Goal: Transaction & Acquisition: Purchase product/service

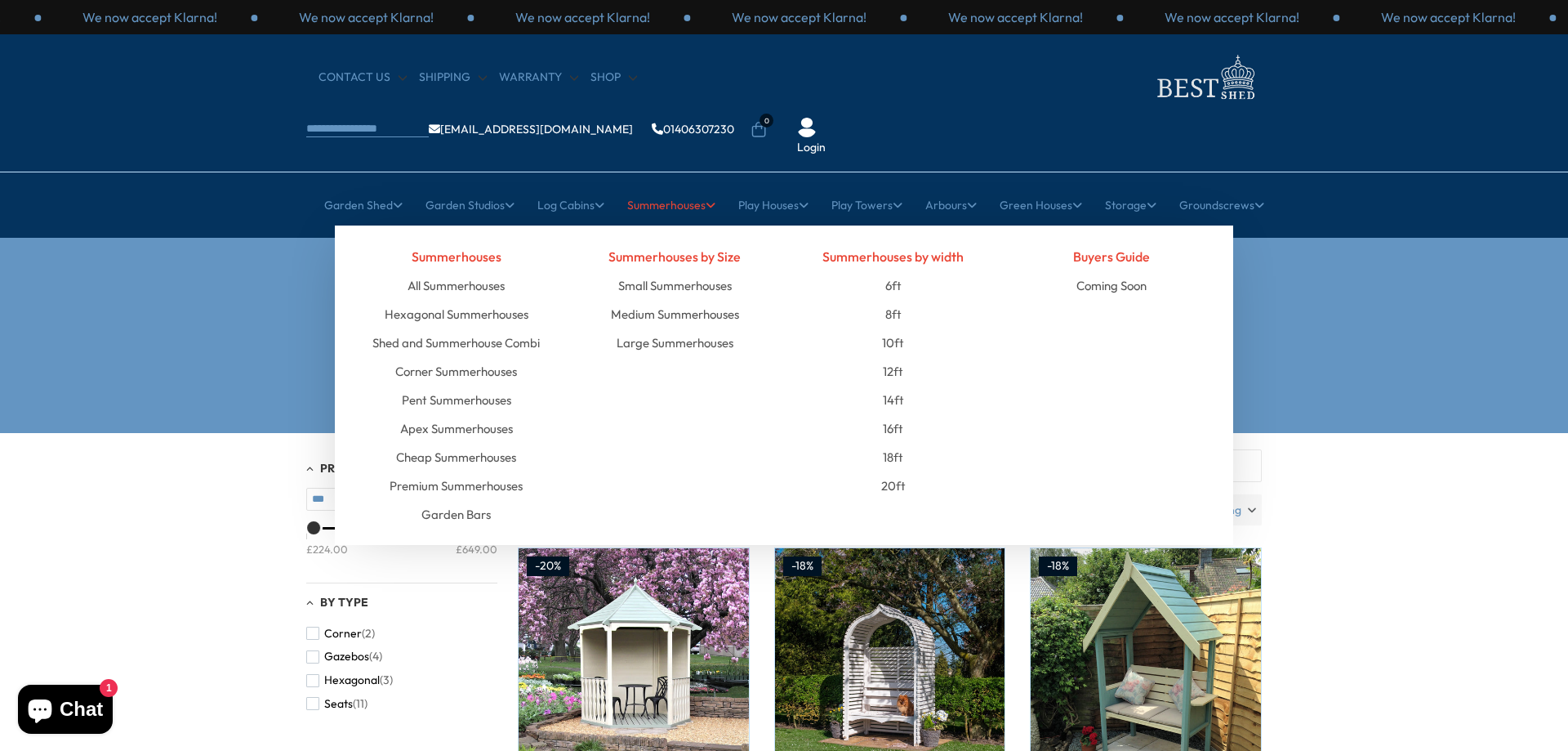
click at [675, 185] on link "Summerhouses" at bounding box center [671, 205] width 88 height 41
click at [431, 443] on link "Cheap Summerhouses" at bounding box center [456, 457] width 121 height 29
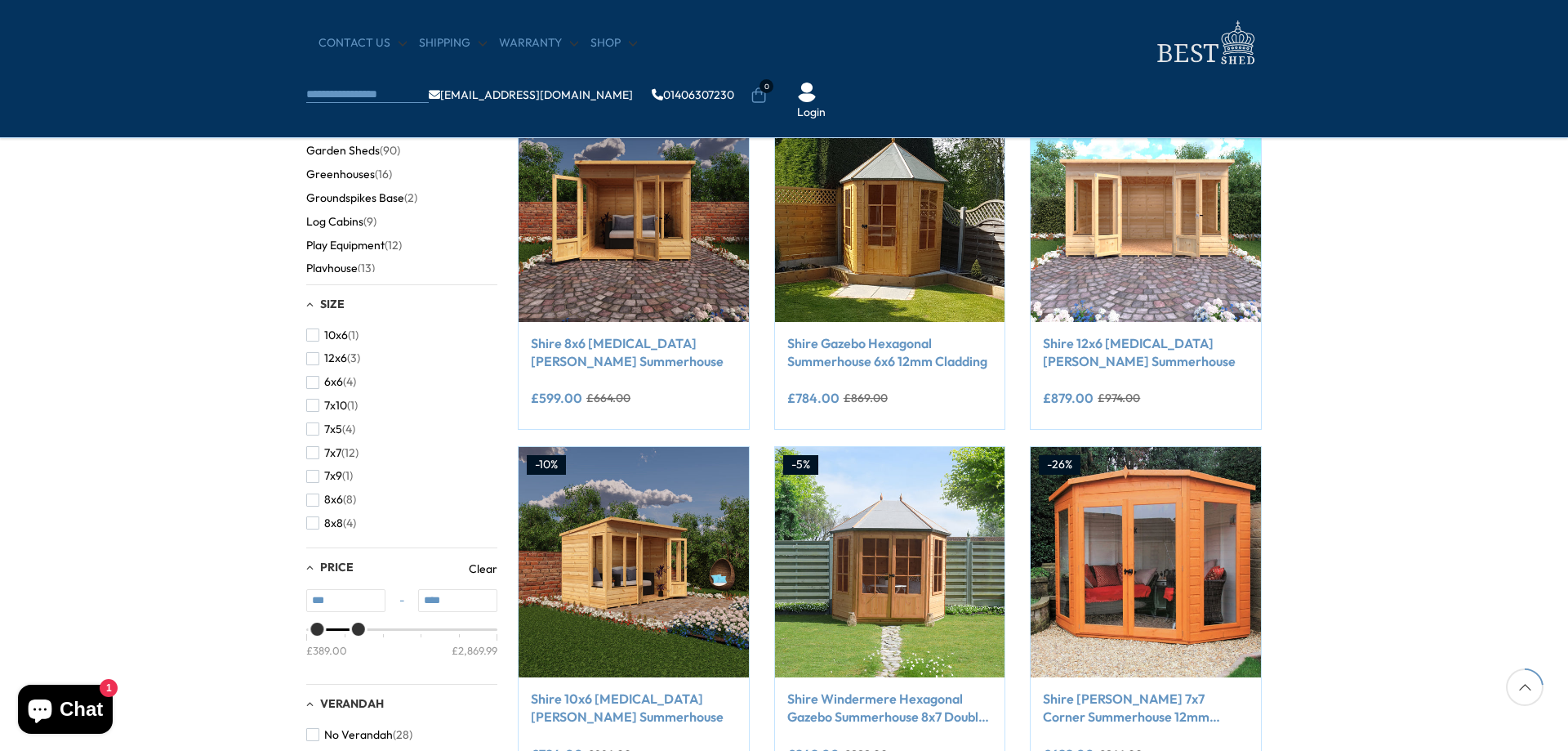
scroll to position [408, 0]
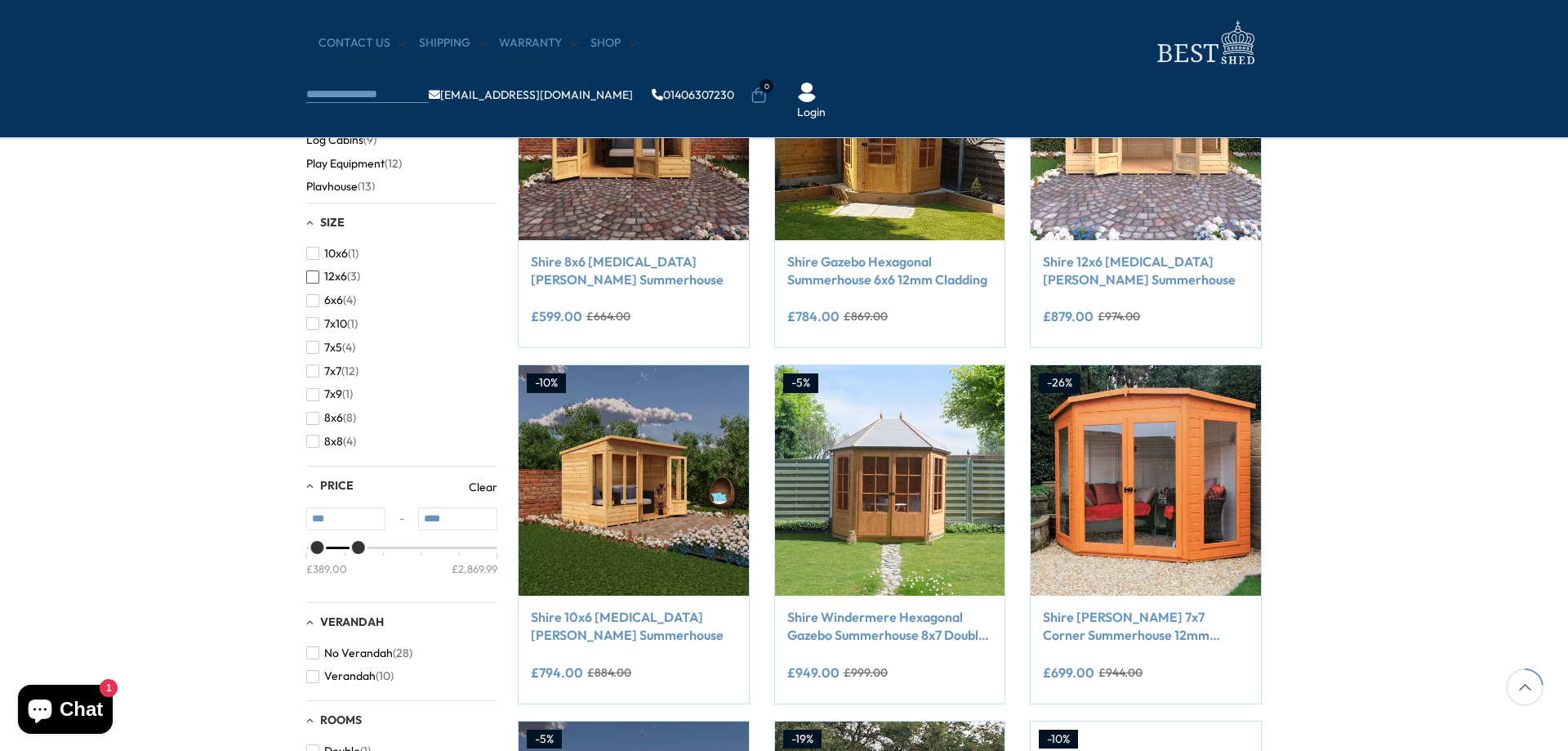
click at [314, 273] on span "button" at bounding box center [312, 277] width 13 height 13
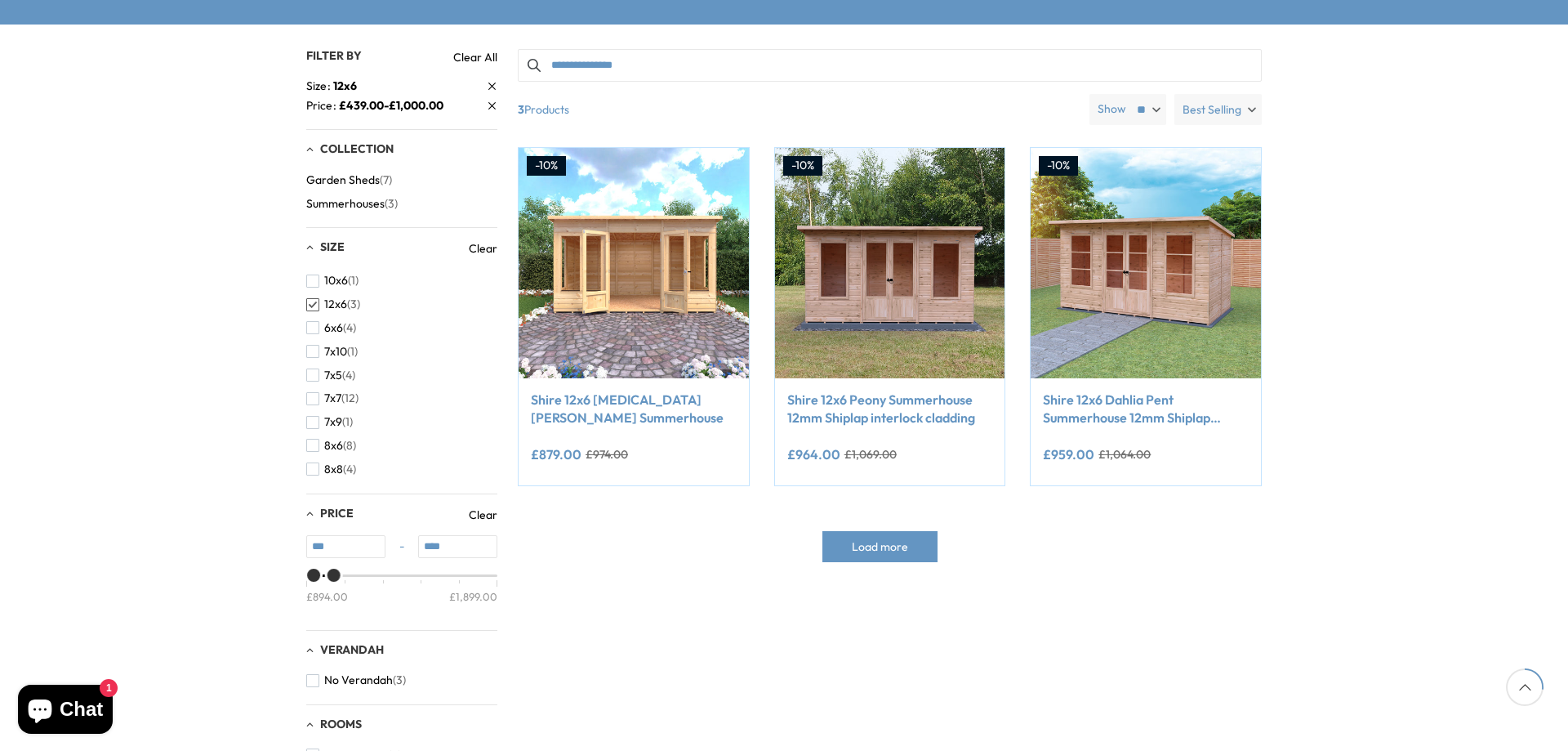
scroll to position [245, 0]
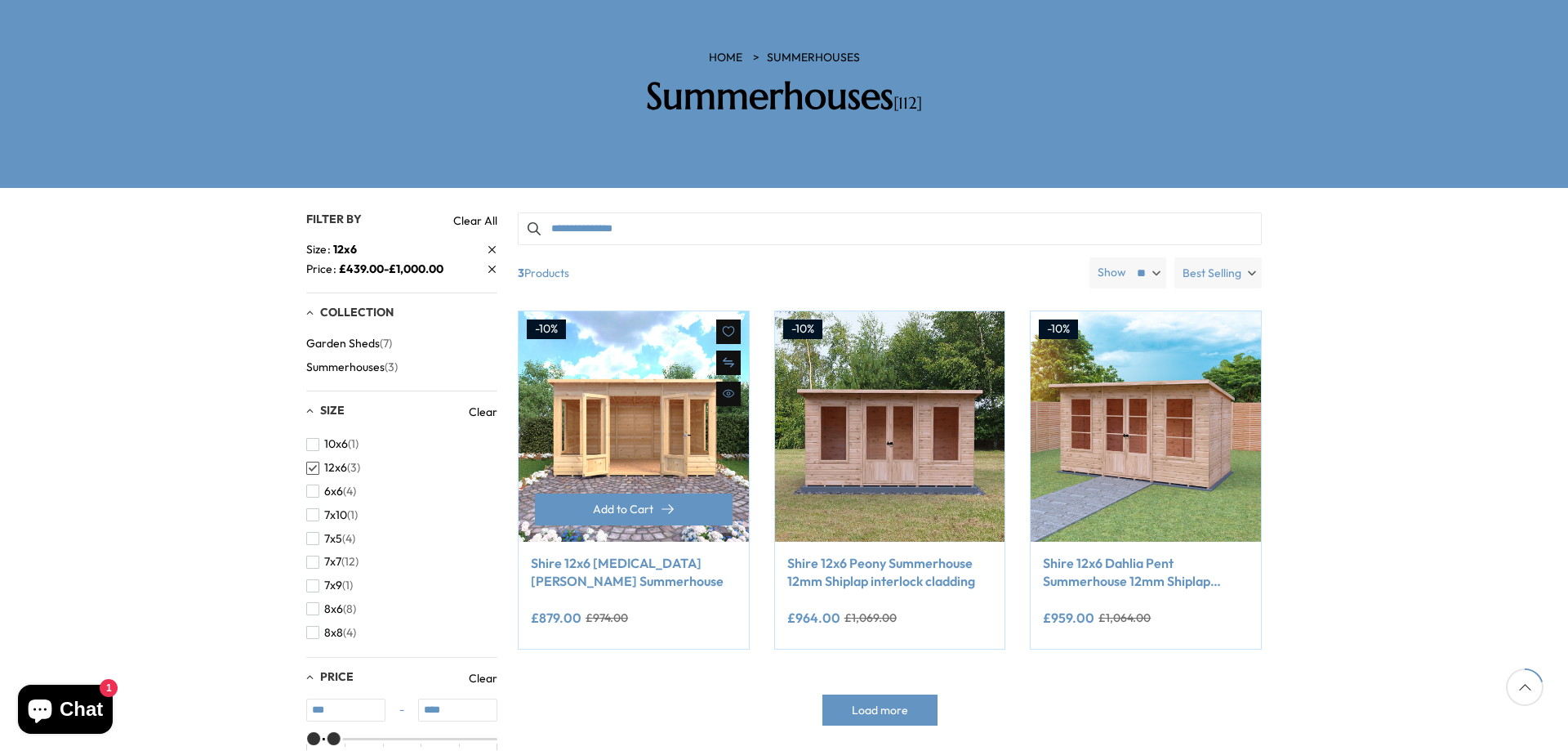
click at [574, 553] on link "Shire 12x6 [MEDICAL_DATA][PERSON_NAME] Summerhouse" at bounding box center [633, 571] width 206 height 37
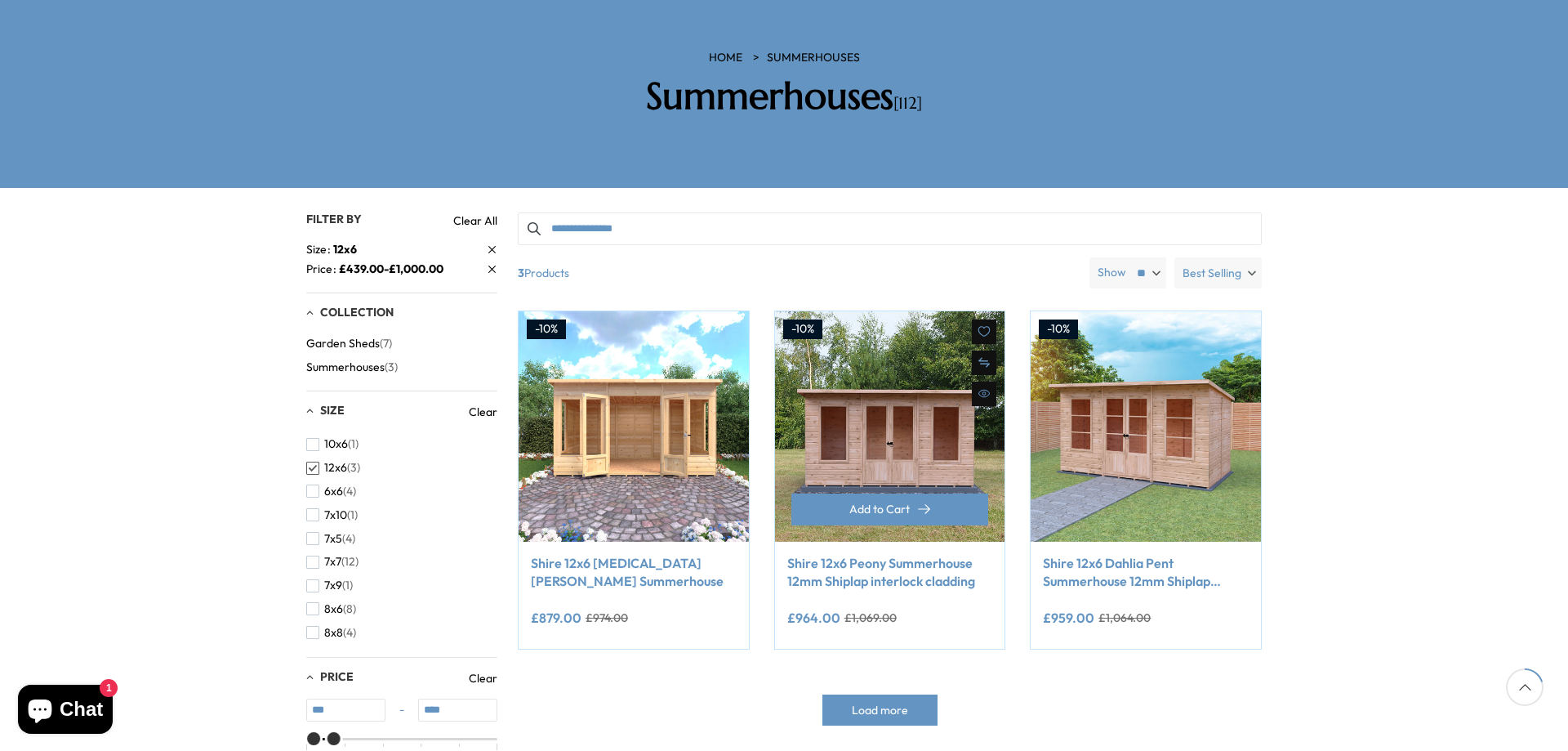
click at [892, 553] on link "Shire 12x6 Peony Summerhouse 12mm Shiplap interlock cladding" at bounding box center [890, 571] width 206 height 37
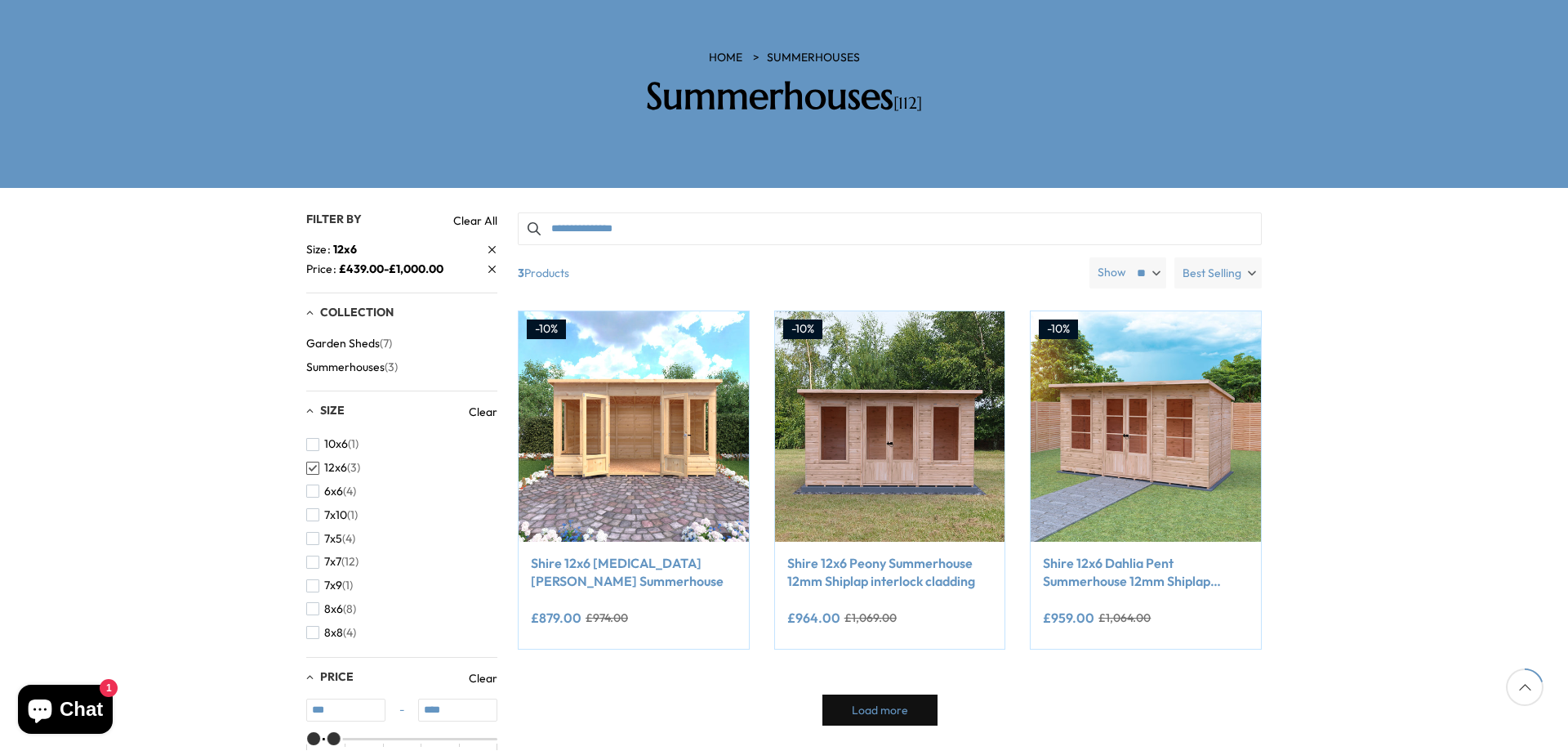
click at [866, 704] on span "Load more" at bounding box center [879, 709] width 56 height 12
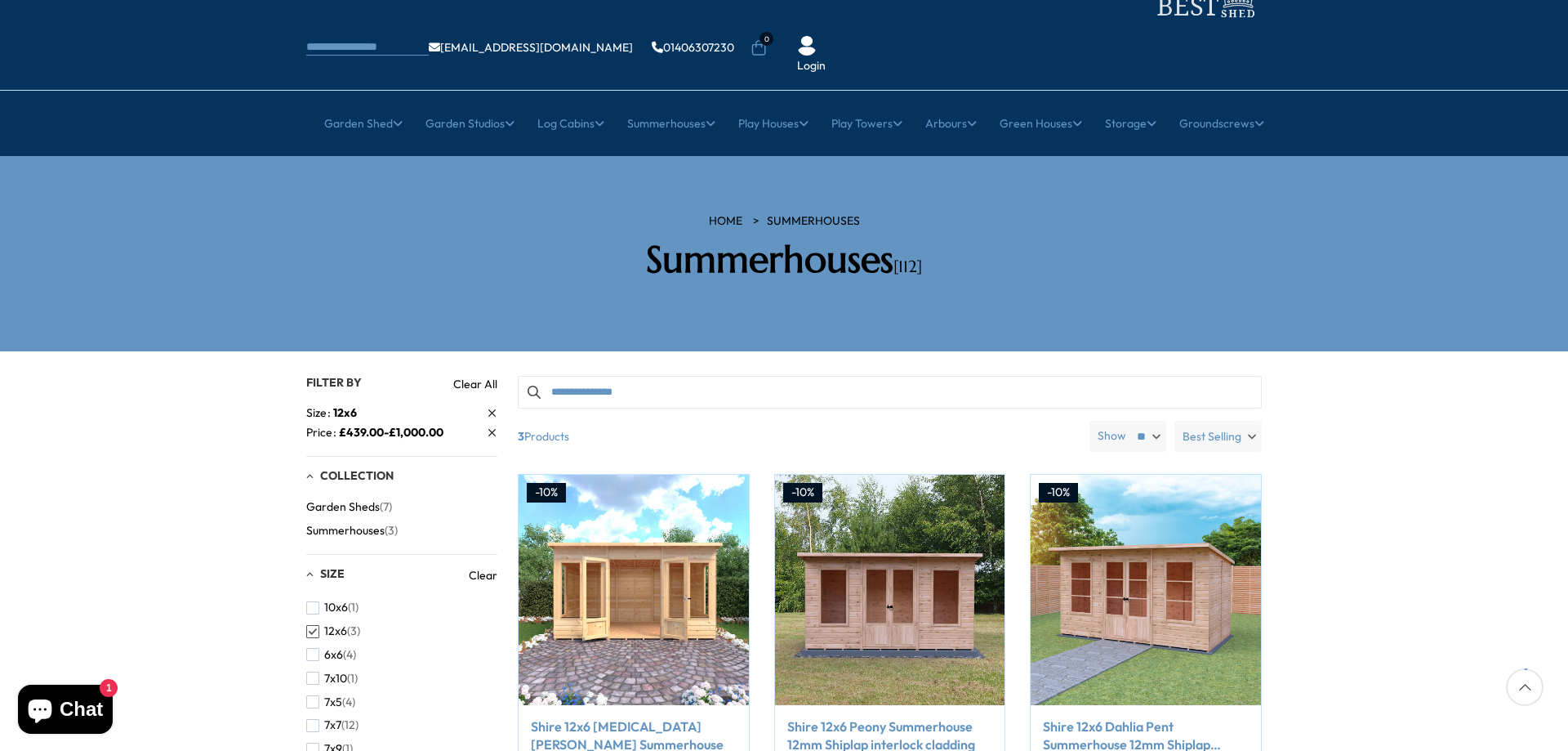
scroll to position [0, 0]
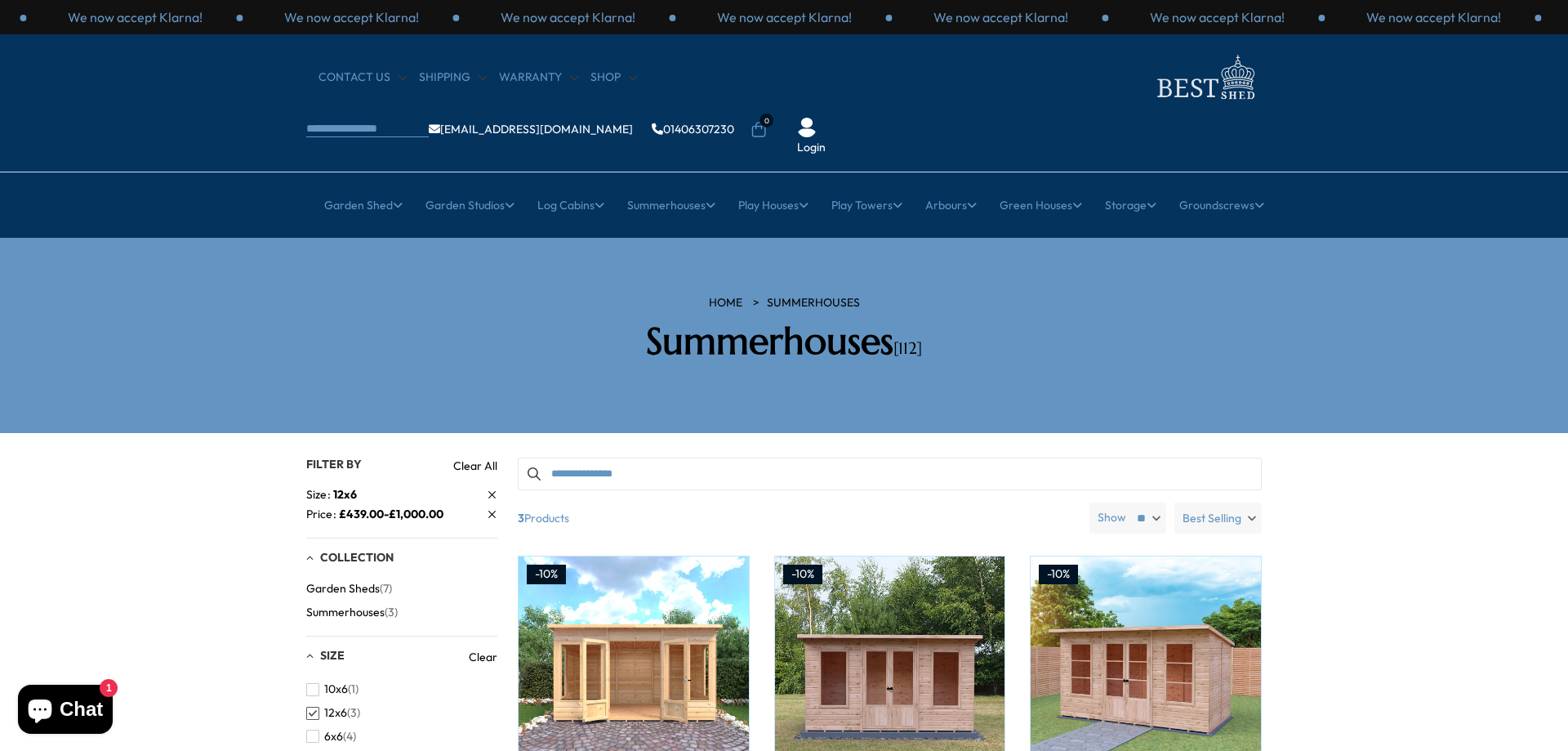
click at [333, 706] on span "12x6" at bounding box center [335, 712] width 23 height 14
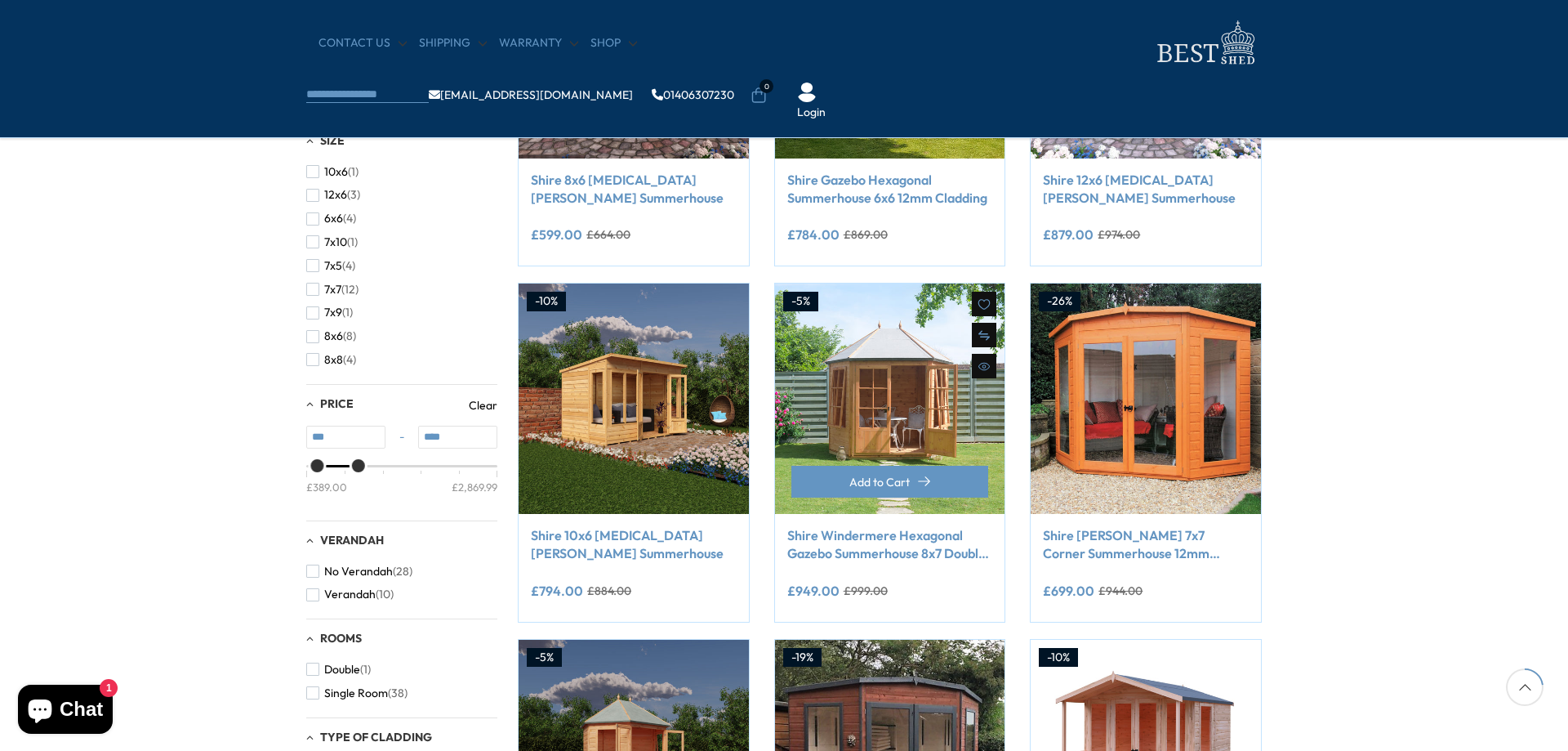
scroll to position [327, 0]
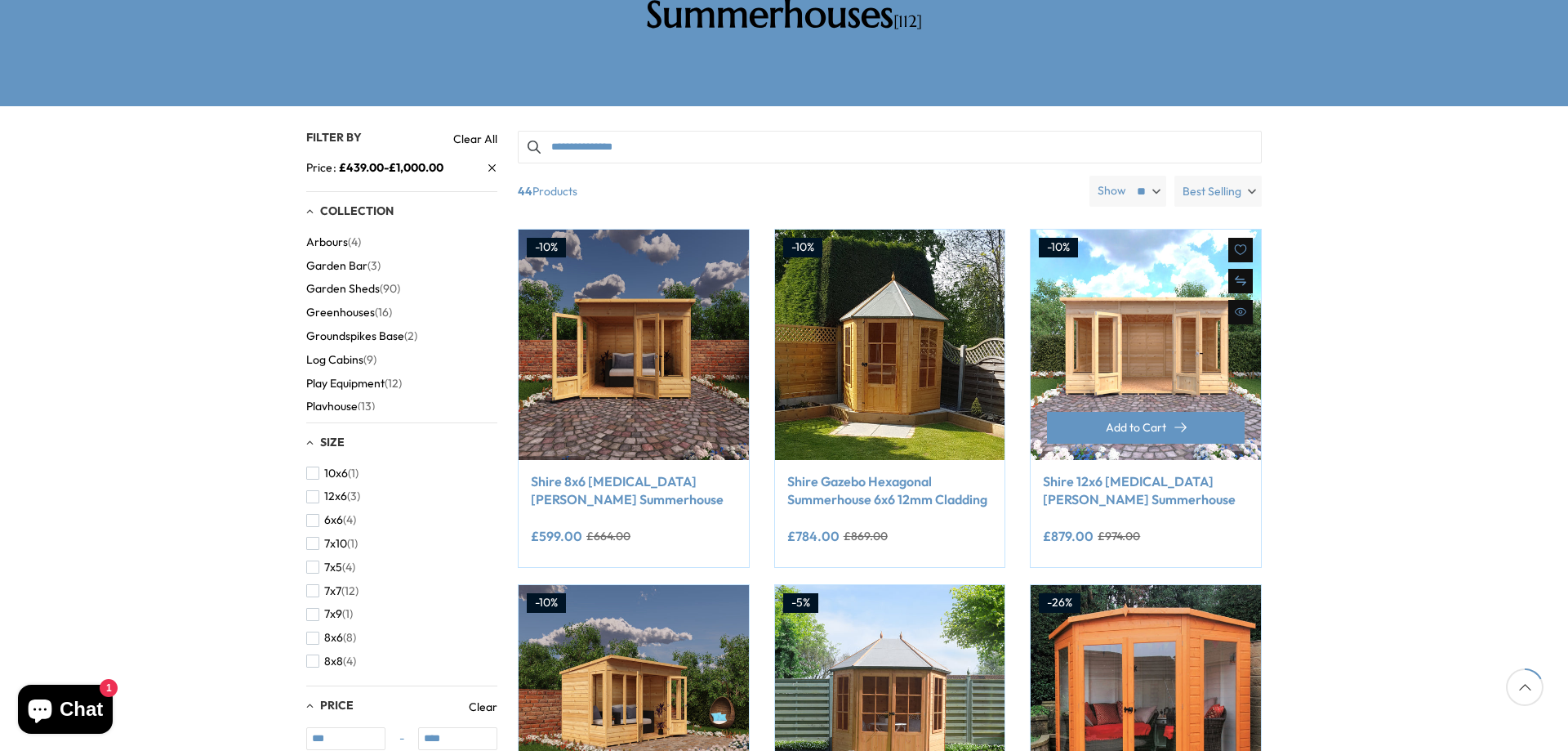
click at [1077, 472] on link "Shire 12x6 [MEDICAL_DATA][PERSON_NAME] Summerhouse" at bounding box center [1146, 490] width 206 height 37
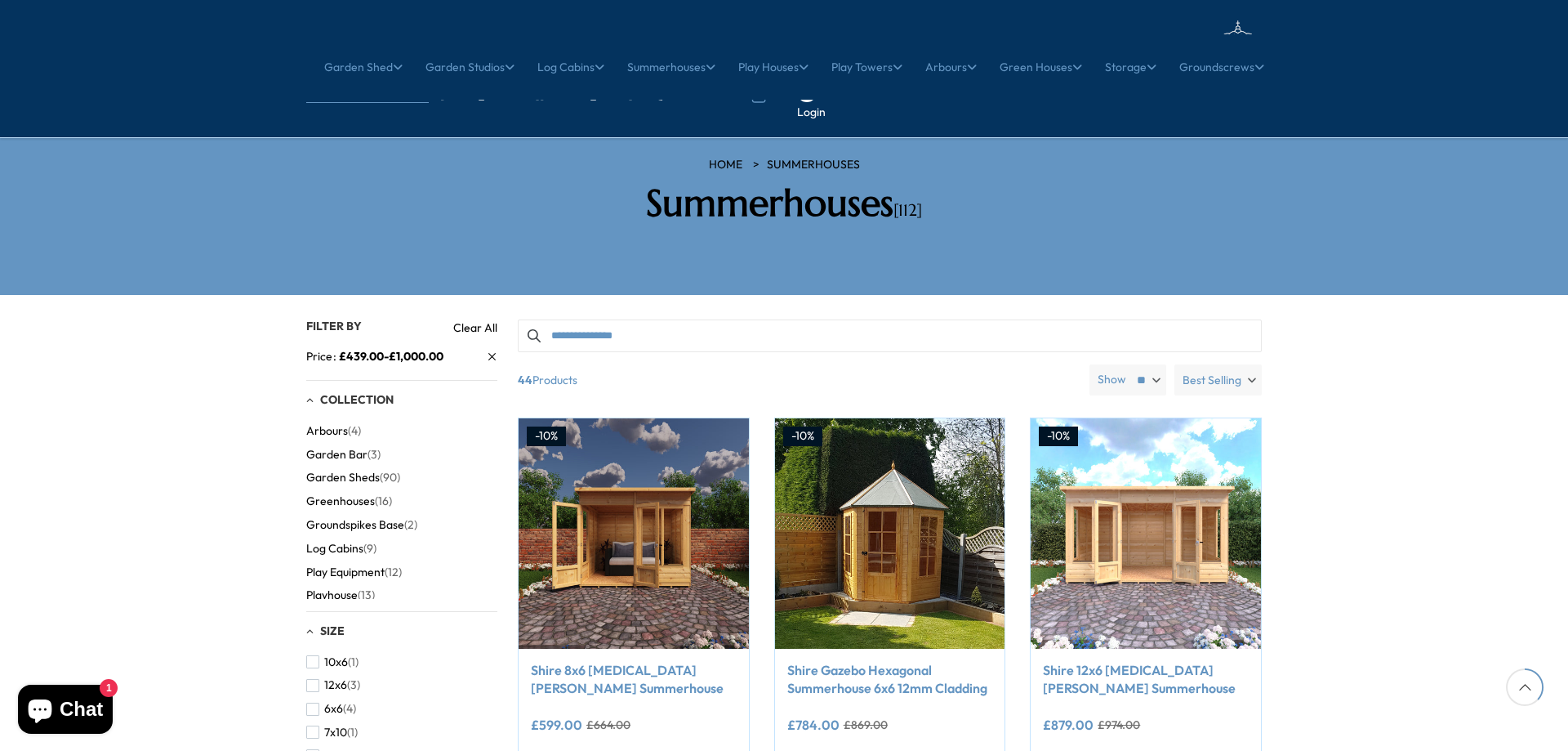
scroll to position [408, 0]
